Goal: Complete application form: Complete application form

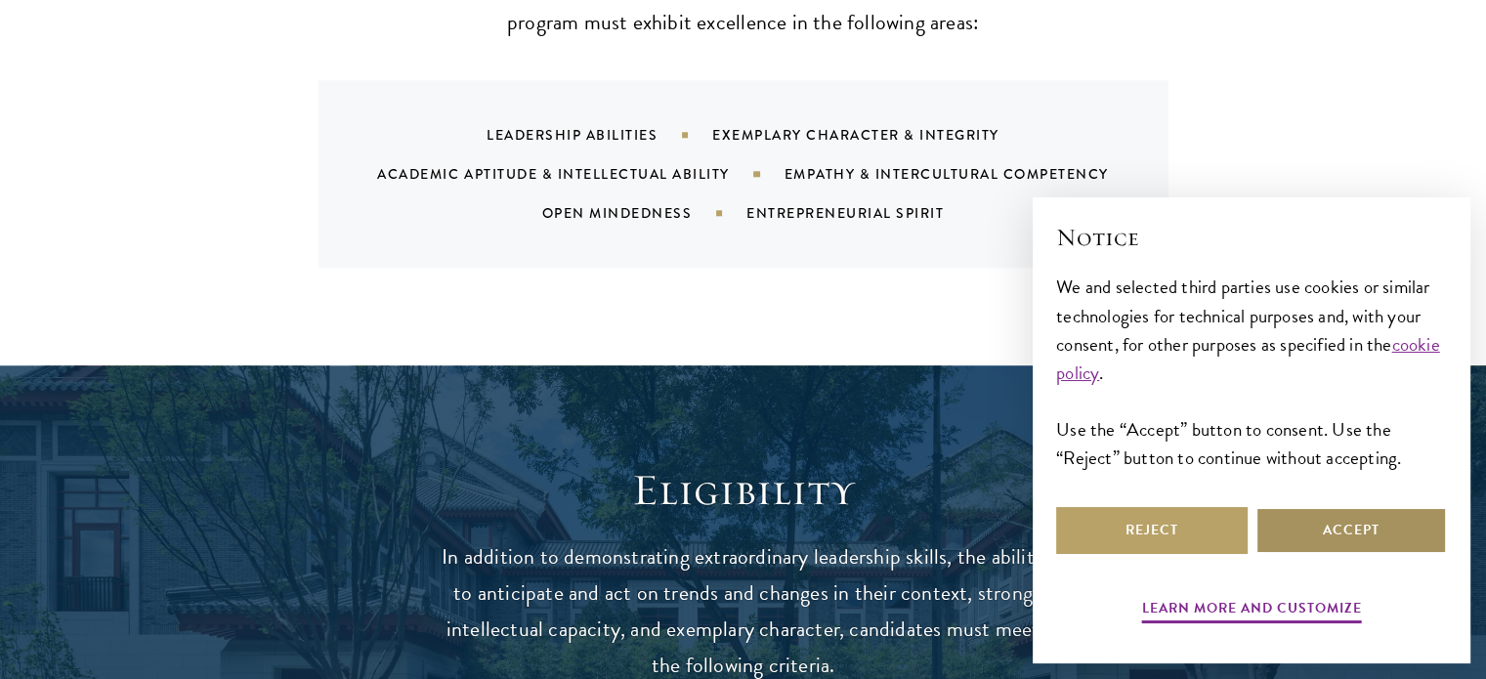
click at [1353, 522] on button "Accept" at bounding box center [1350, 530] width 191 height 47
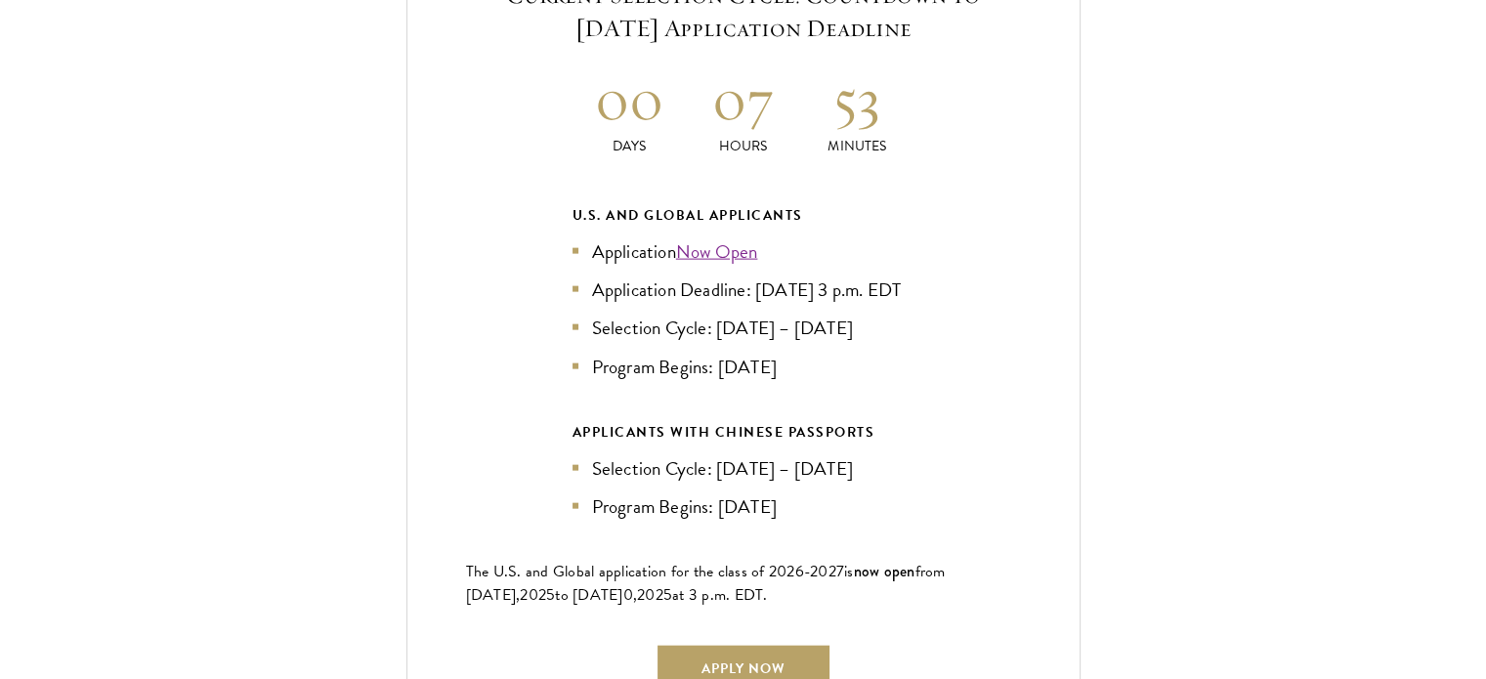
scroll to position [4392, 0]
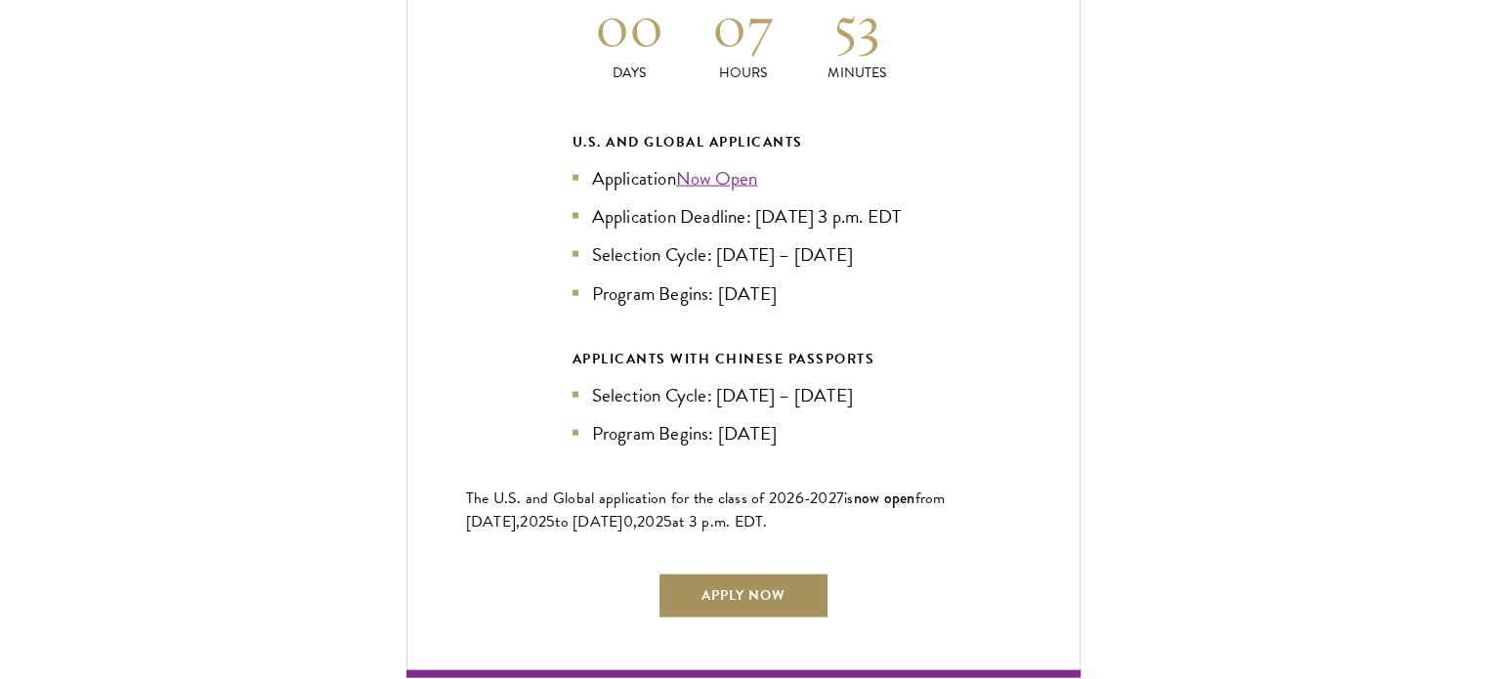
click at [743, 590] on link "Apply Now" at bounding box center [743, 595] width 172 height 47
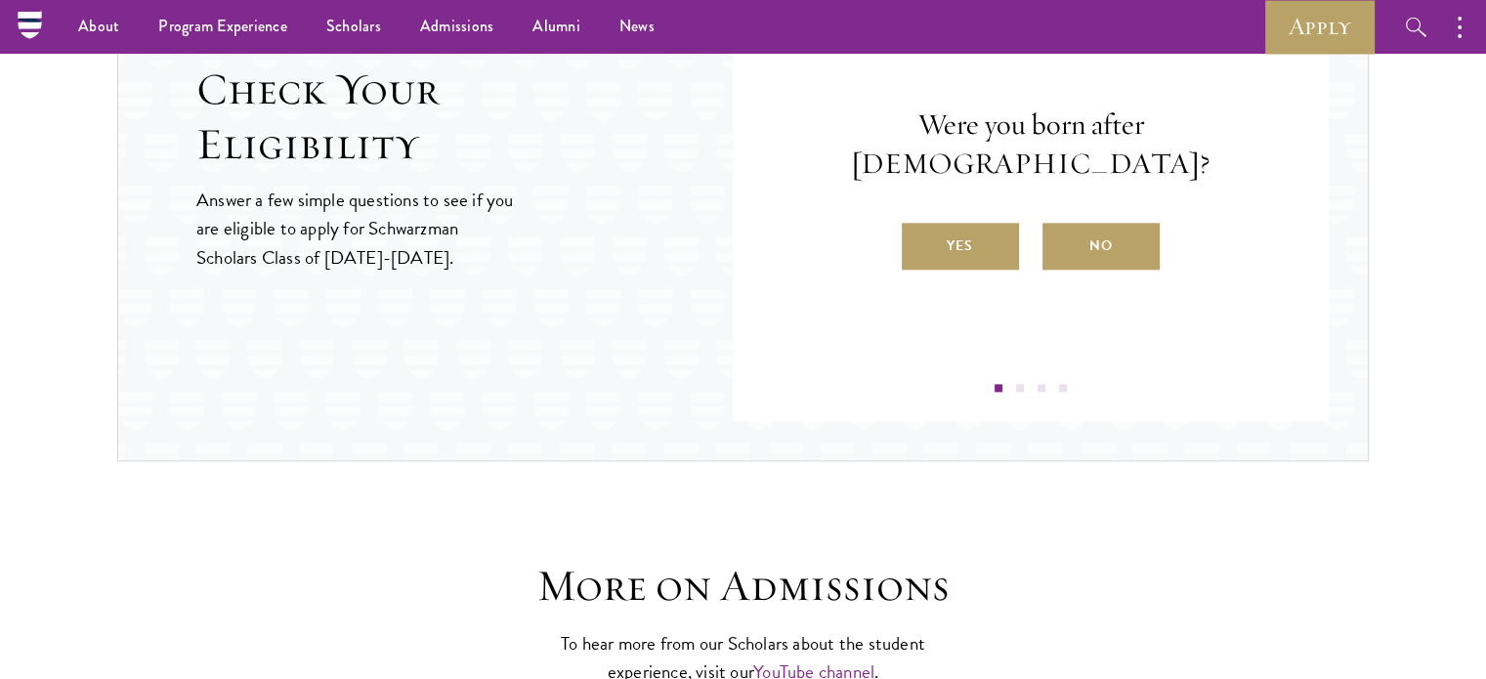
scroll to position [2159, 0]
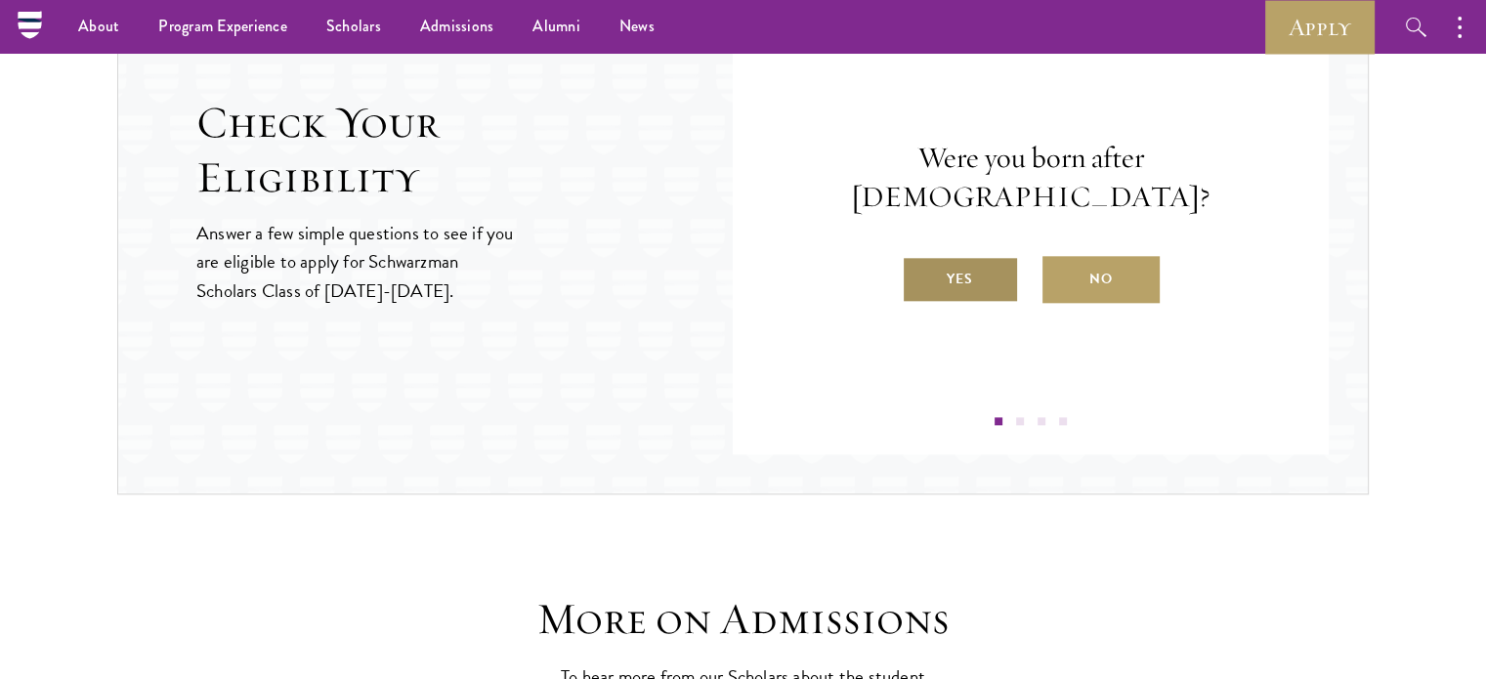
click at [945, 256] on label "Yes" at bounding box center [960, 279] width 117 height 47
click at [919, 258] on input "Yes" at bounding box center [911, 267] width 18 height 18
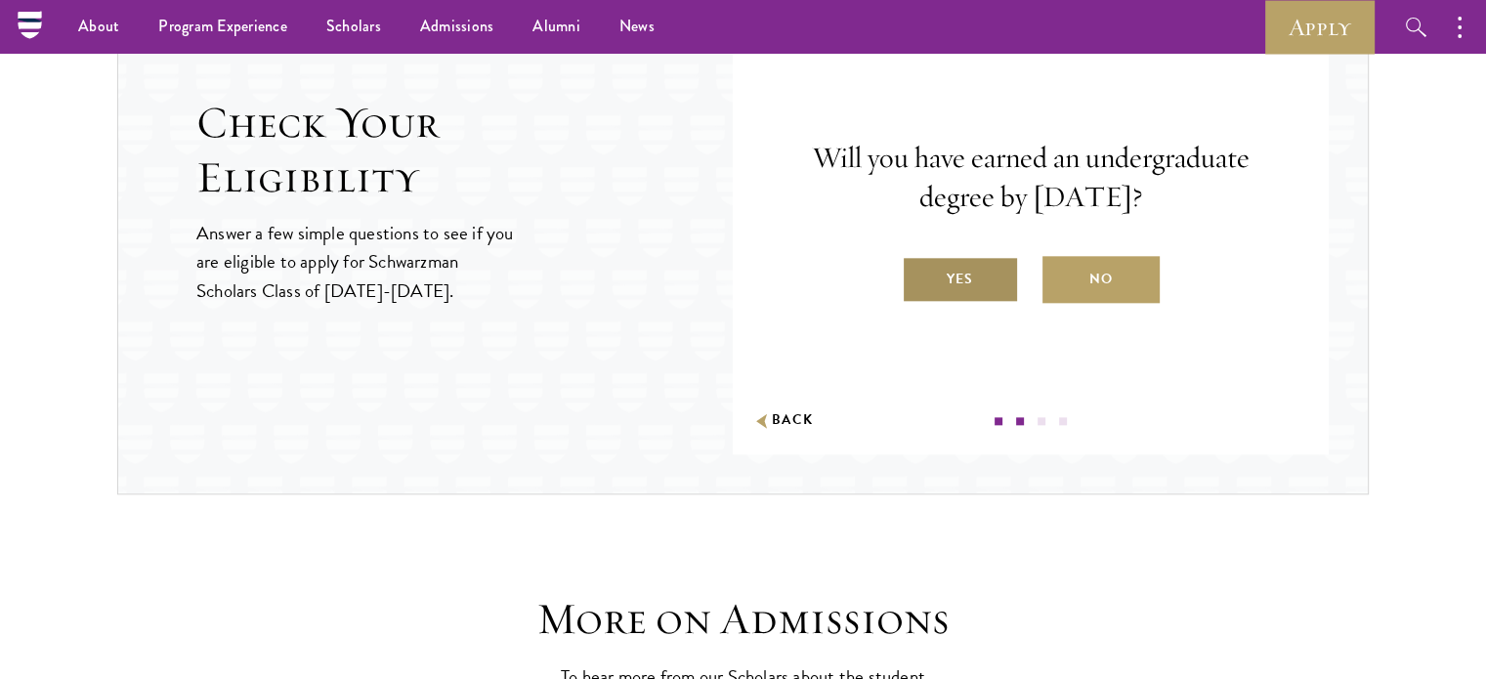
click at [942, 273] on label "Yes" at bounding box center [960, 279] width 117 height 47
click at [919, 273] on input "Yes" at bounding box center [911, 267] width 18 height 18
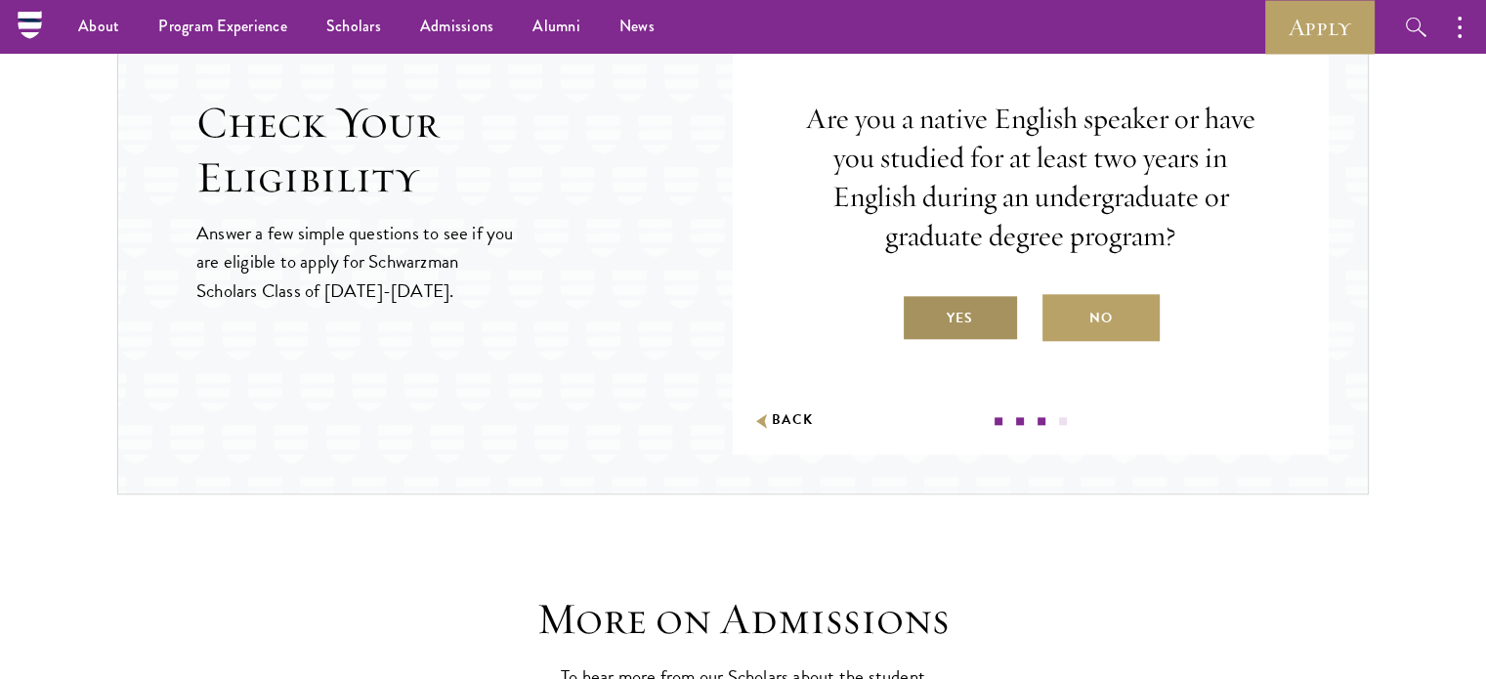
click at [955, 313] on label "Yes" at bounding box center [960, 317] width 117 height 47
click at [919, 313] on input "Yes" at bounding box center [911, 306] width 18 height 18
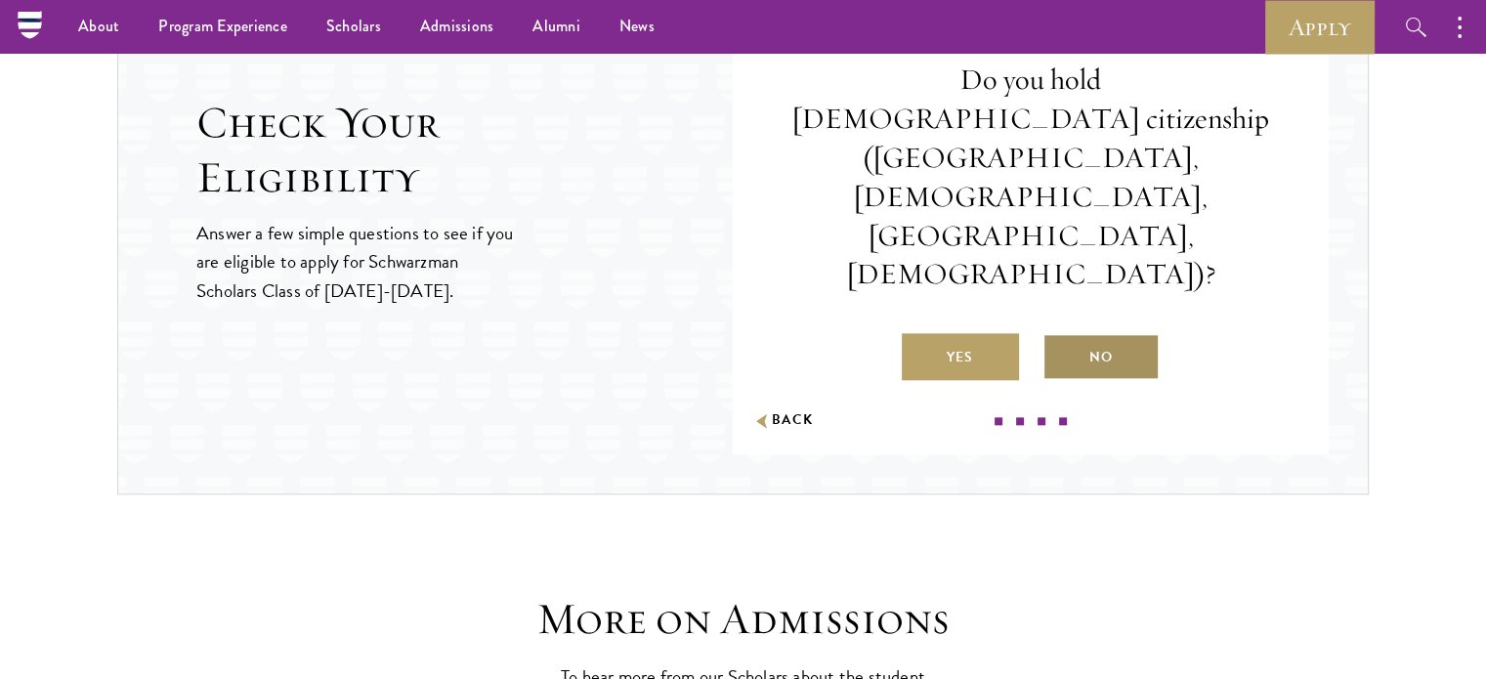
click at [1098, 333] on label "No" at bounding box center [1100, 356] width 117 height 47
click at [1060, 336] on input "No" at bounding box center [1051, 345] width 18 height 18
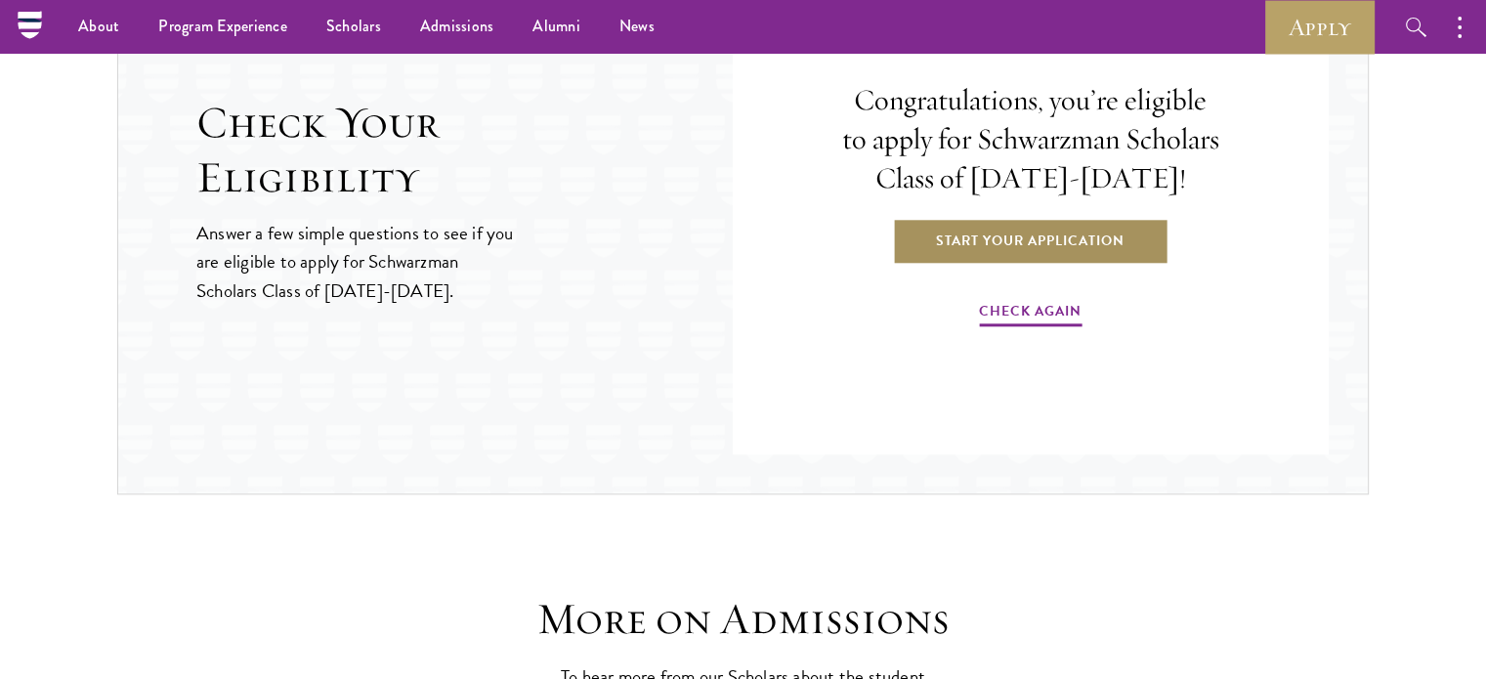
click at [1061, 231] on link "Start Your Application" at bounding box center [1030, 240] width 276 height 47
